Goal: Task Accomplishment & Management: Use online tool/utility

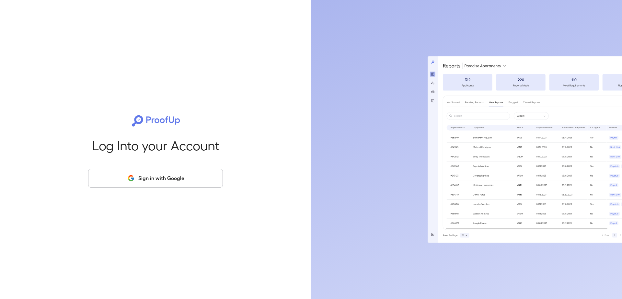
click at [147, 193] on div "Log Into your Account Sign in with Google" at bounding box center [155, 149] width 290 height 299
click at [164, 179] on button "Sign in with Google" at bounding box center [155, 178] width 135 height 19
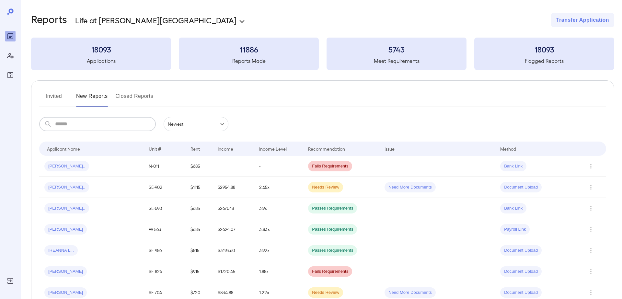
click at [75, 124] on input "text" at bounding box center [105, 124] width 101 height 14
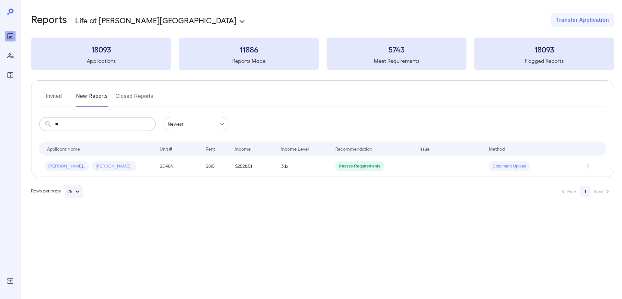
type input "*"
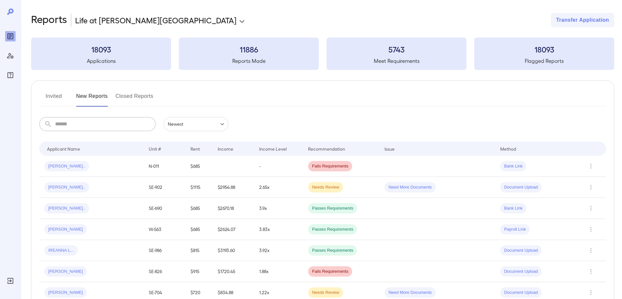
click at [45, 97] on button "Invited" at bounding box center [53, 99] width 29 height 16
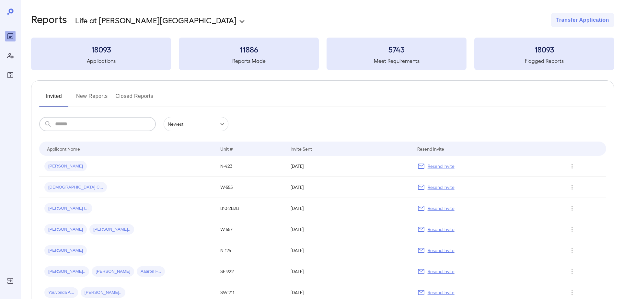
click at [101, 120] on input "text" at bounding box center [105, 124] width 101 height 14
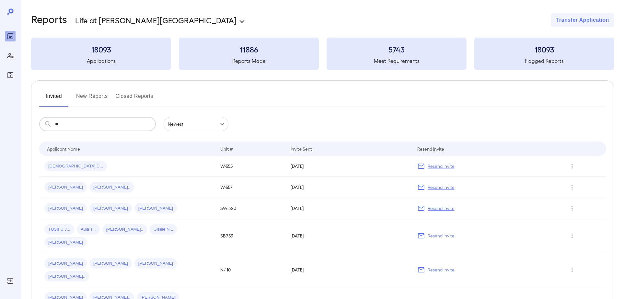
type input "*"
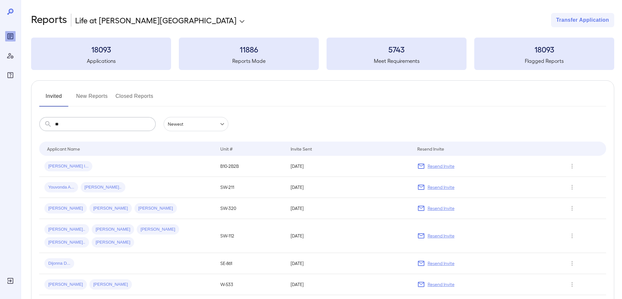
type input "***"
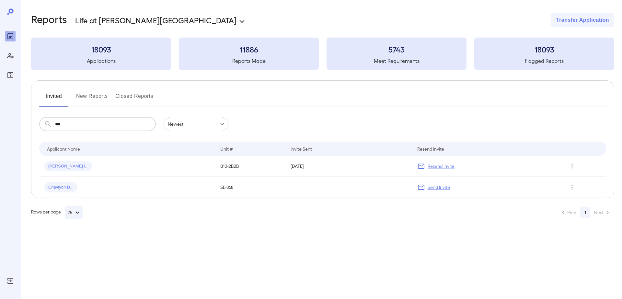
click at [57, 166] on span "[PERSON_NAME] l..." at bounding box center [68, 166] width 48 height 6
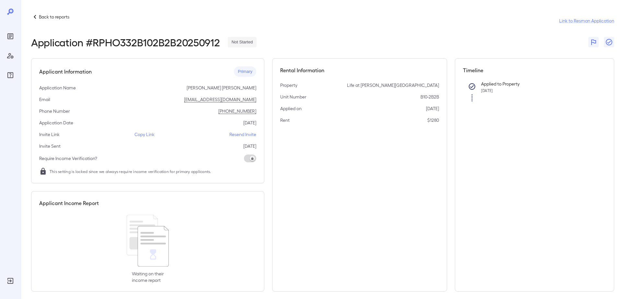
click at [148, 135] on p "Copy Link" at bounding box center [144, 134] width 20 height 6
click at [43, 18] on p "Back to reports" at bounding box center [54, 17] width 30 height 6
